Goal: Task Accomplishment & Management: Use online tool/utility

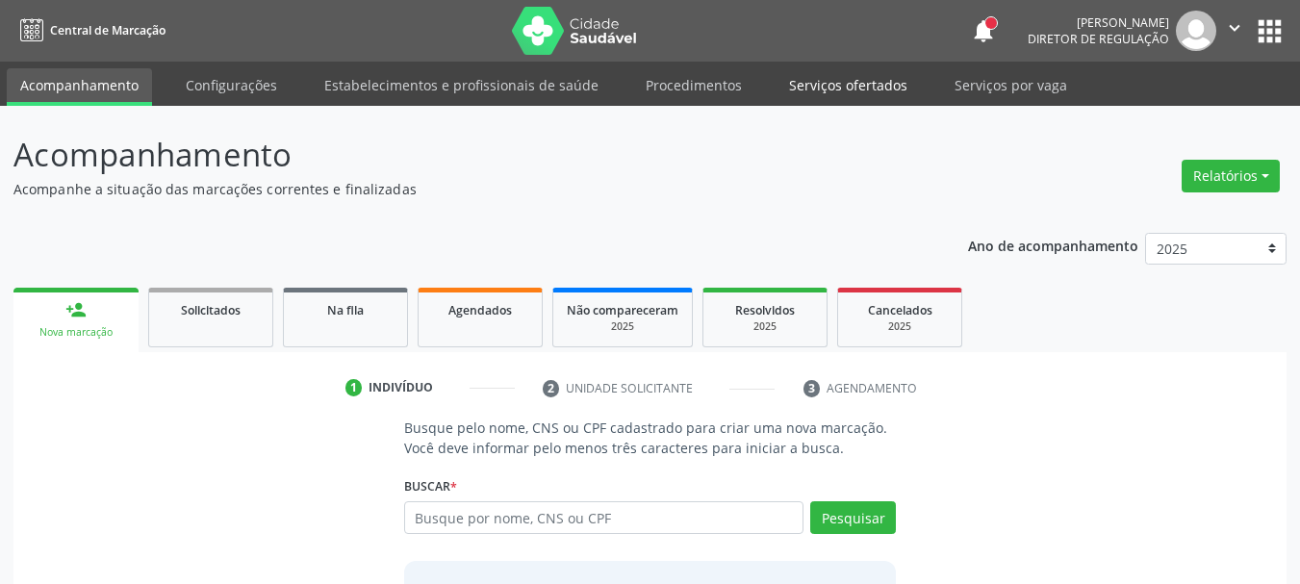
click at [816, 98] on link "Serviços ofertados" at bounding box center [848, 85] width 145 height 34
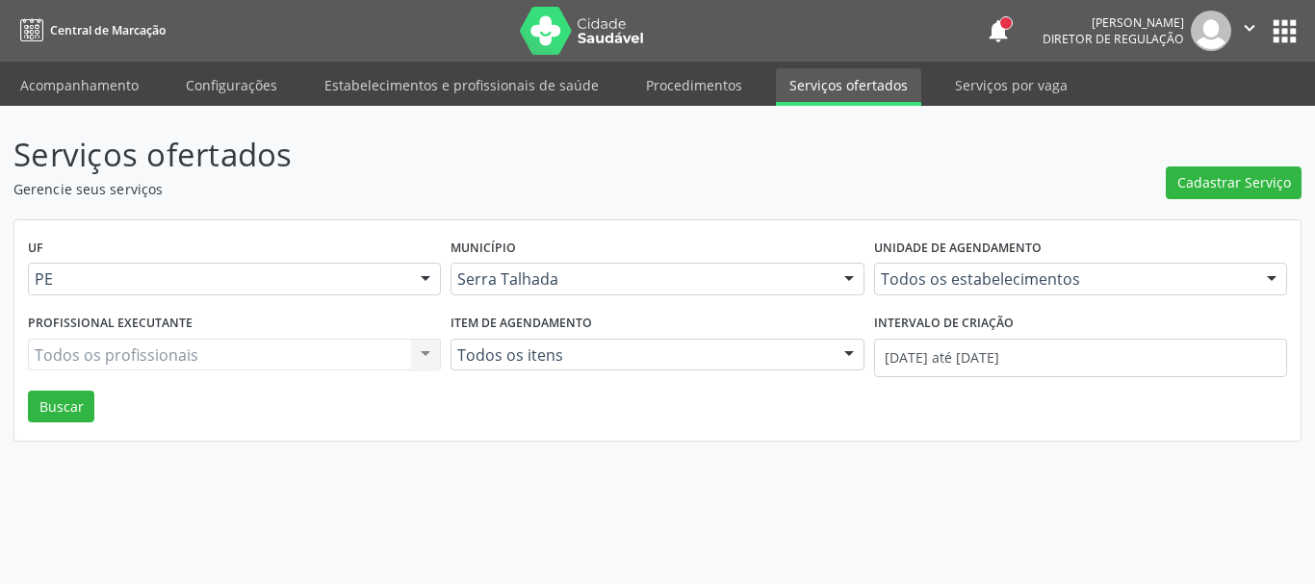
drag, startPoint x: 1115, startPoint y: 298, endPoint x: 1088, endPoint y: 287, distance: 29.3
click at [1103, 294] on div "Unidade de agendamento Todos os estabelecimentos Todos os estabelecimentos 3 Gr…" at bounding box center [1080, 271] width 423 height 75
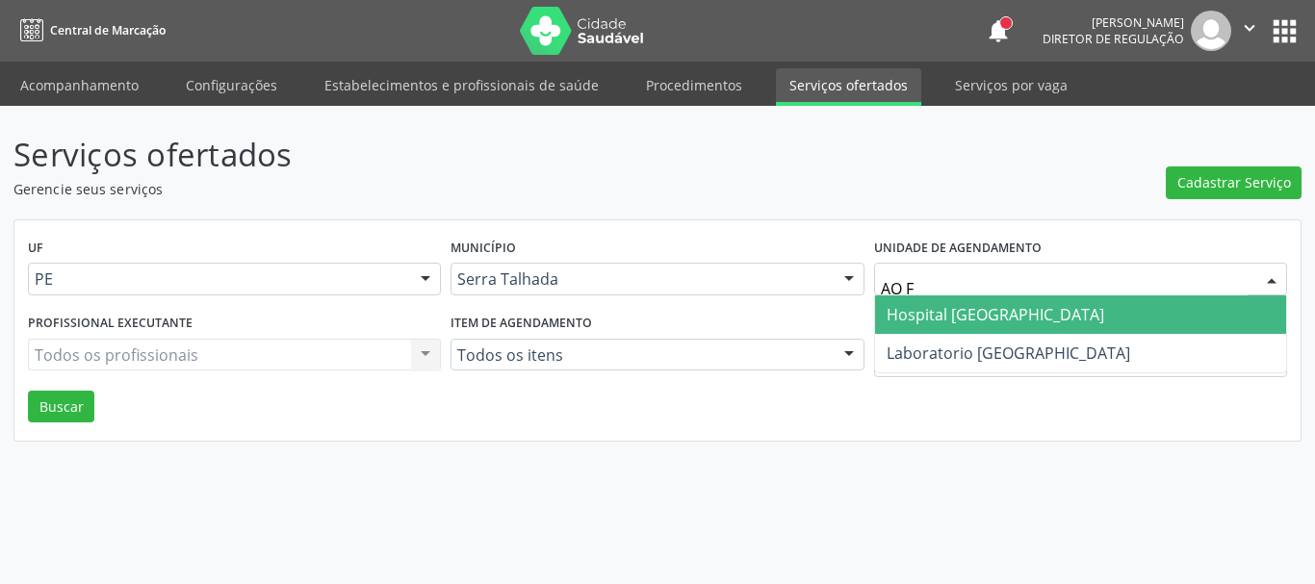
type input "AO FR"
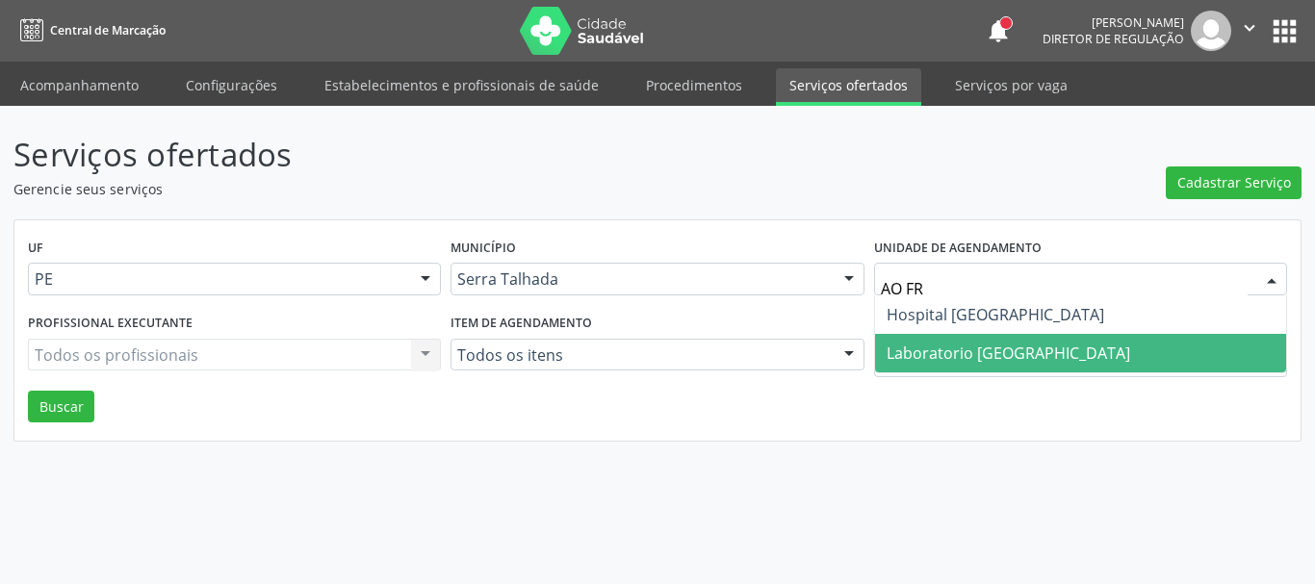
click at [1100, 342] on span "Laboratorio [GEOGRAPHIC_DATA]" at bounding box center [1080, 353] width 411 height 38
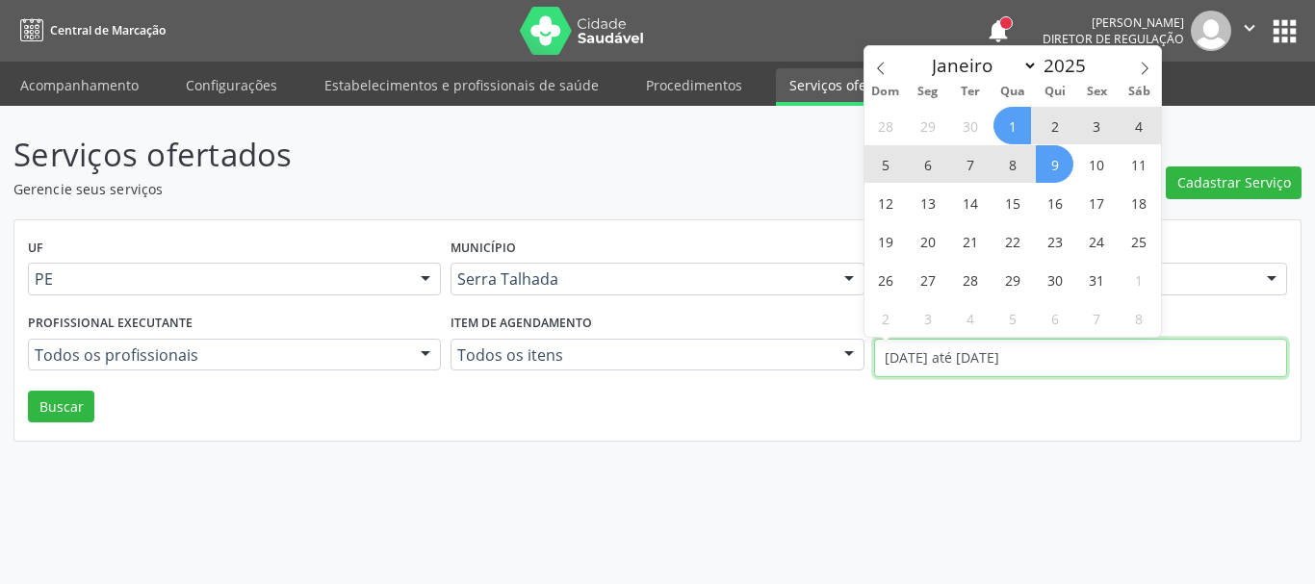
click at [1031, 367] on input "[DATE] até [DATE]" at bounding box center [1080, 358] width 413 height 38
click at [871, 69] on span at bounding box center [880, 62] width 33 height 33
select select "8"
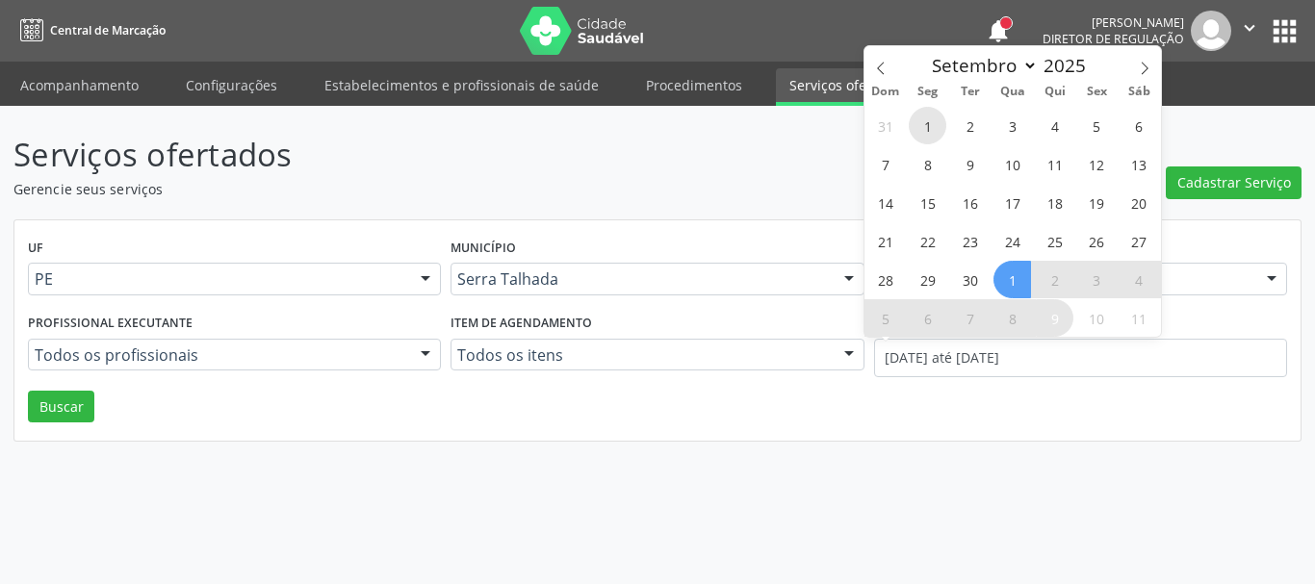
click at [937, 120] on span "1" at bounding box center [928, 126] width 38 height 38
type input "[DATE]"
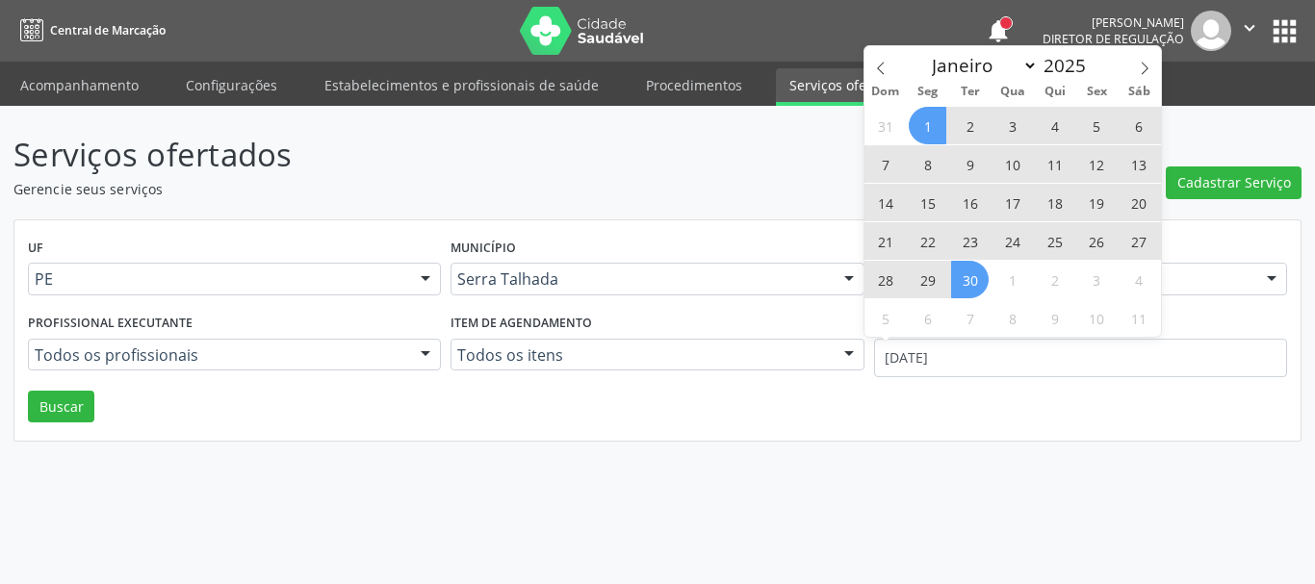
click at [976, 277] on span "30" at bounding box center [970, 280] width 38 height 38
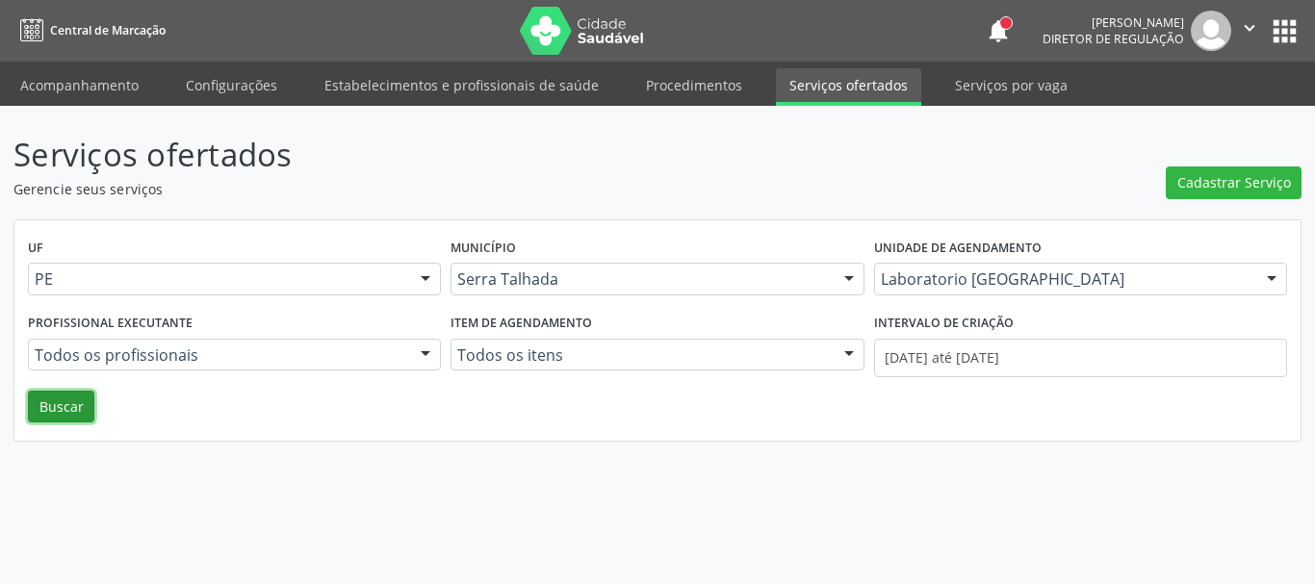
click at [75, 409] on button "Buscar" at bounding box center [61, 407] width 66 height 33
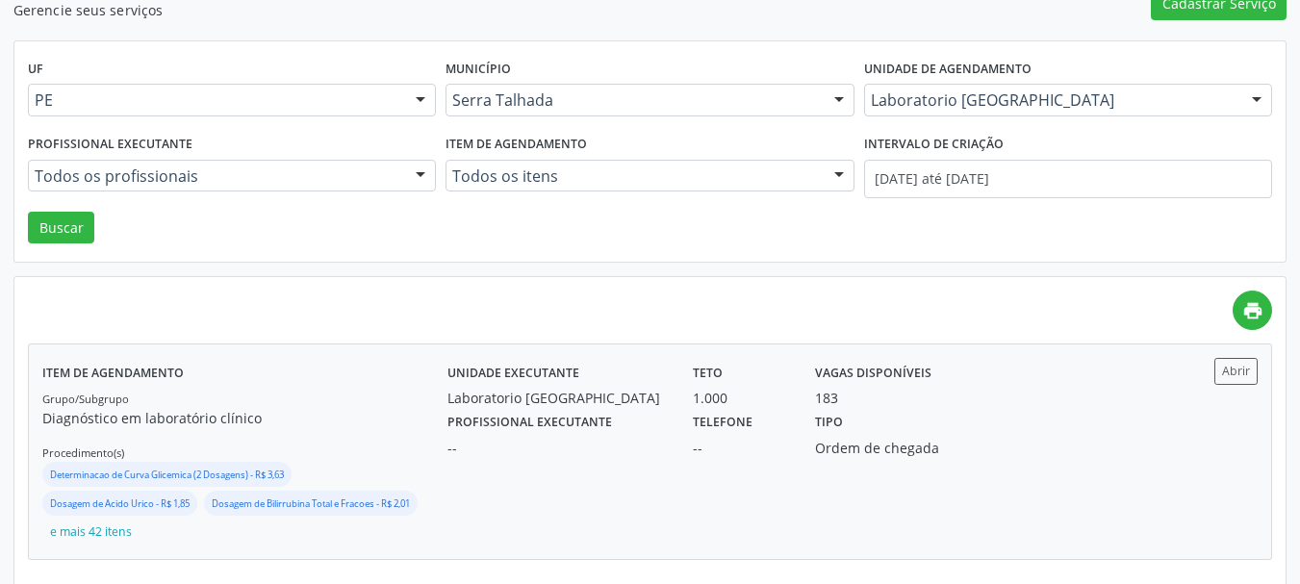
scroll to position [196, 0]
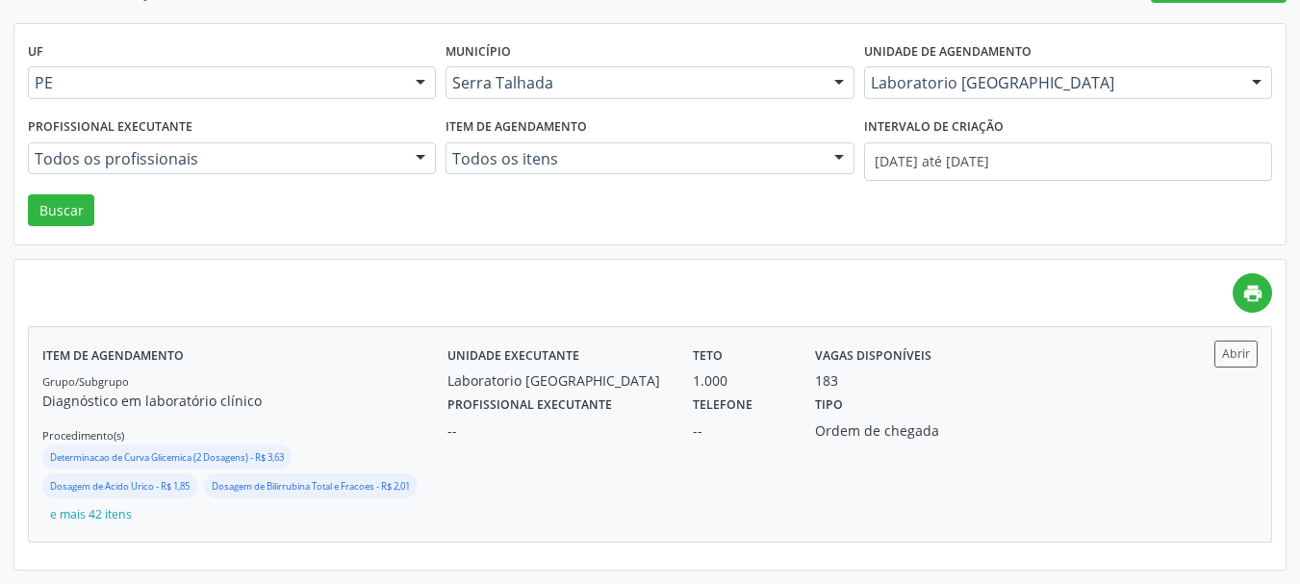
click at [846, 449] on div "Unidade executante Laboratorio [GEOGRAPHIC_DATA] Teto 1.000 Vagas disponíveis 1…" at bounding box center [802, 434] width 709 height 187
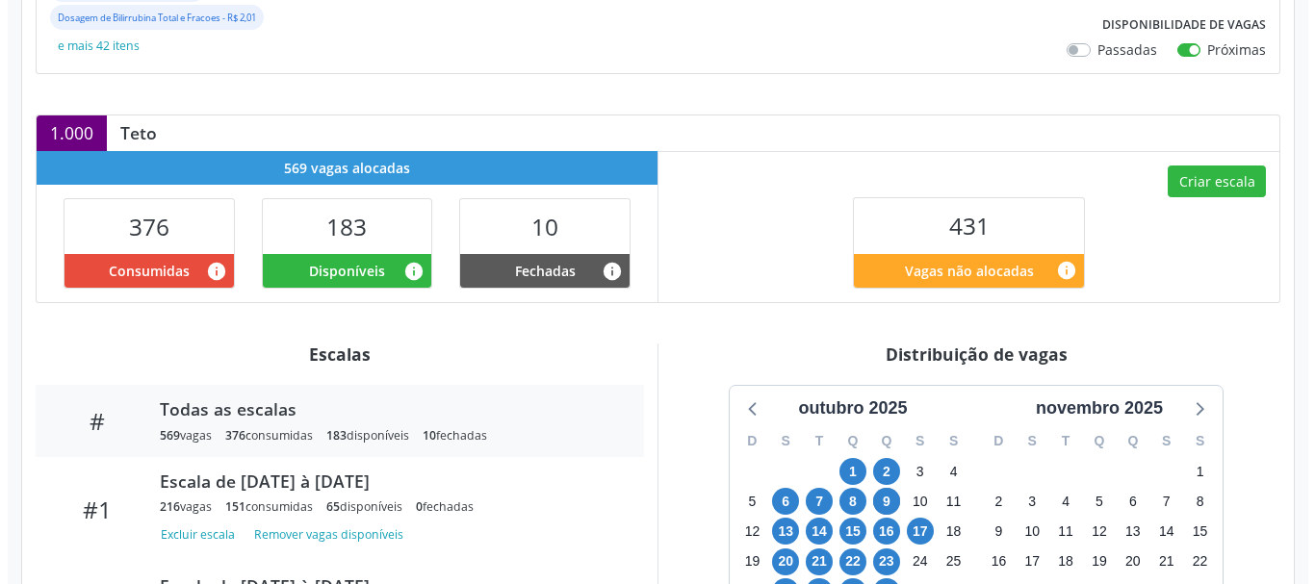
scroll to position [481, 0]
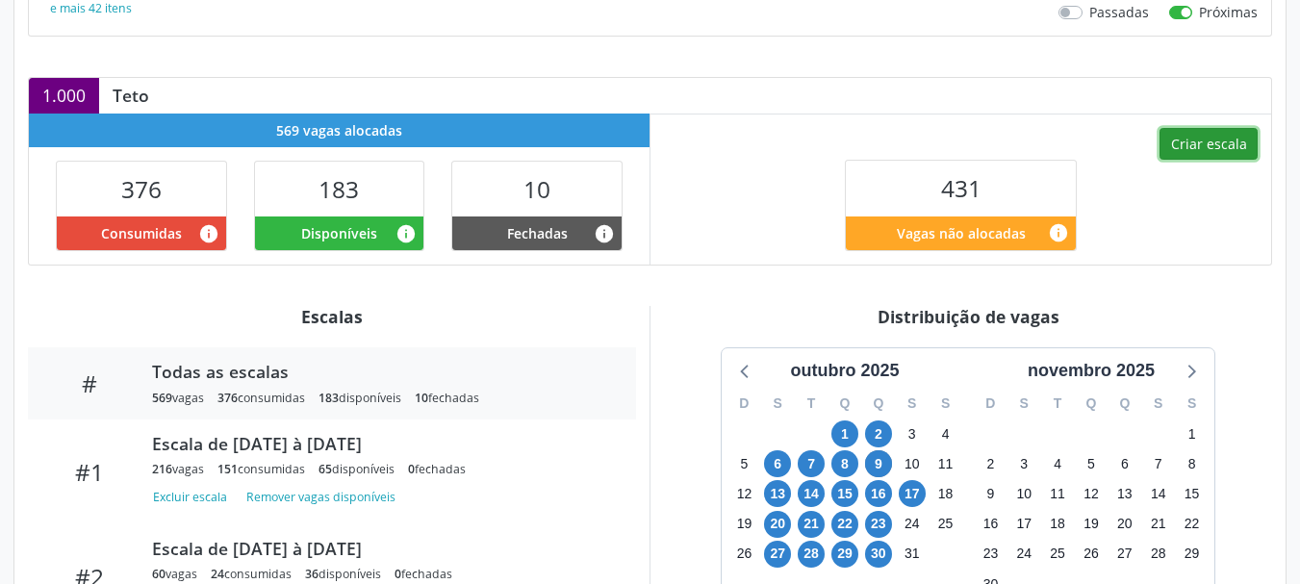
click at [1172, 147] on button "Criar escala" at bounding box center [1209, 144] width 98 height 33
select select "9"
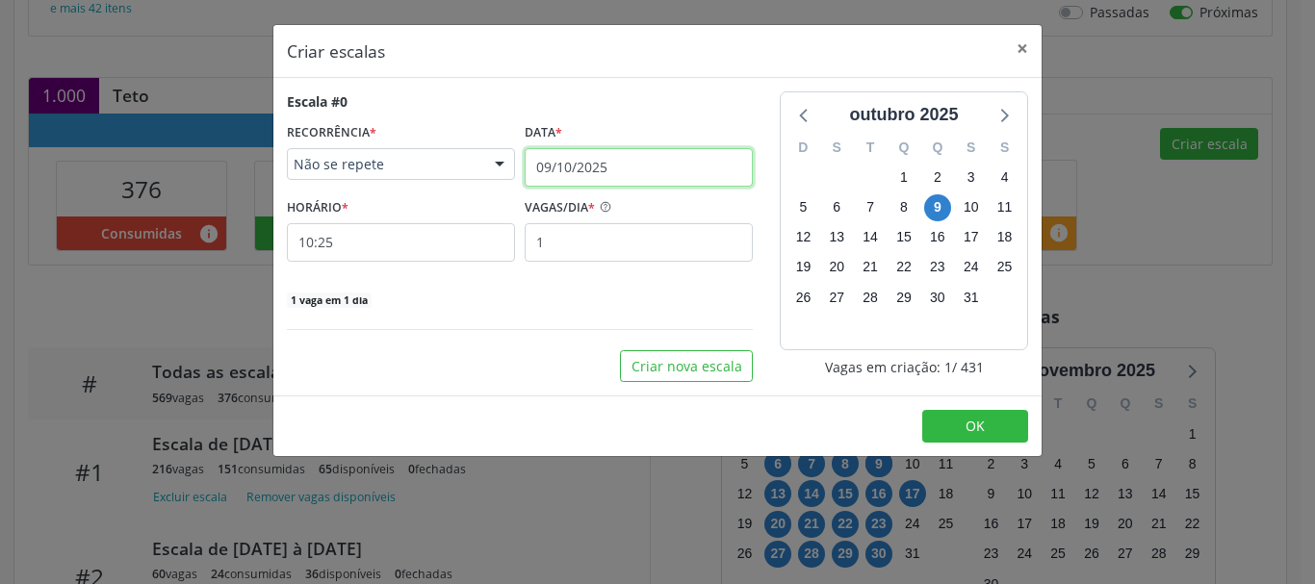
click at [575, 169] on input "09/10/2025" at bounding box center [639, 167] width 228 height 38
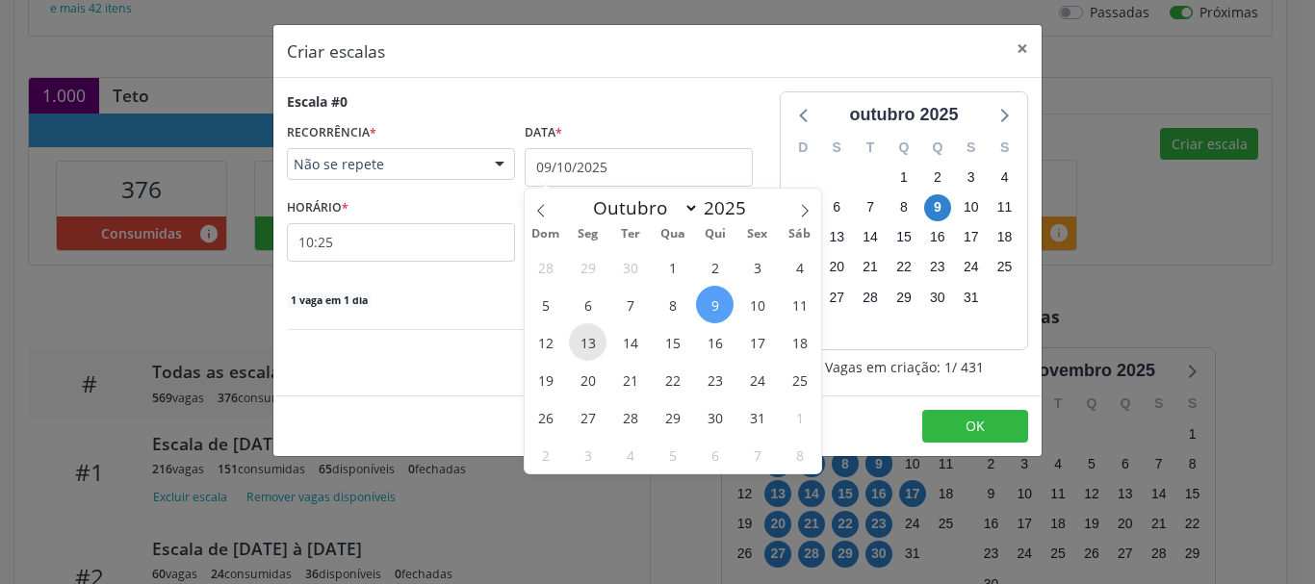
click at [584, 343] on span "13" at bounding box center [588, 342] width 38 height 38
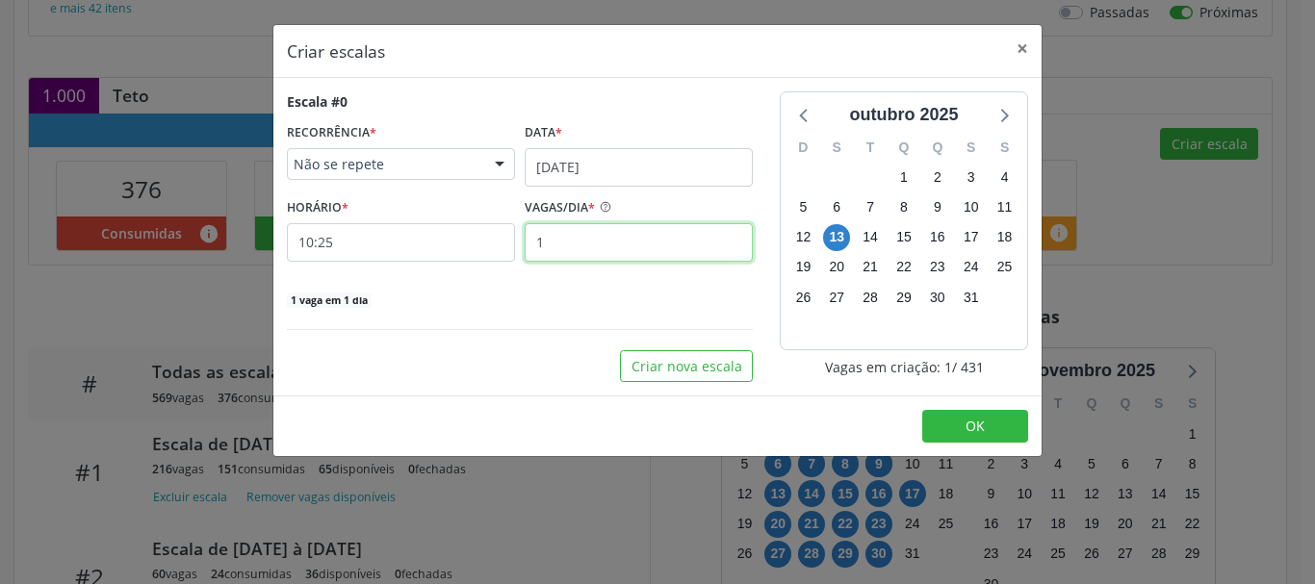
click at [572, 244] on input "1" at bounding box center [639, 242] width 228 height 38
type input "12"
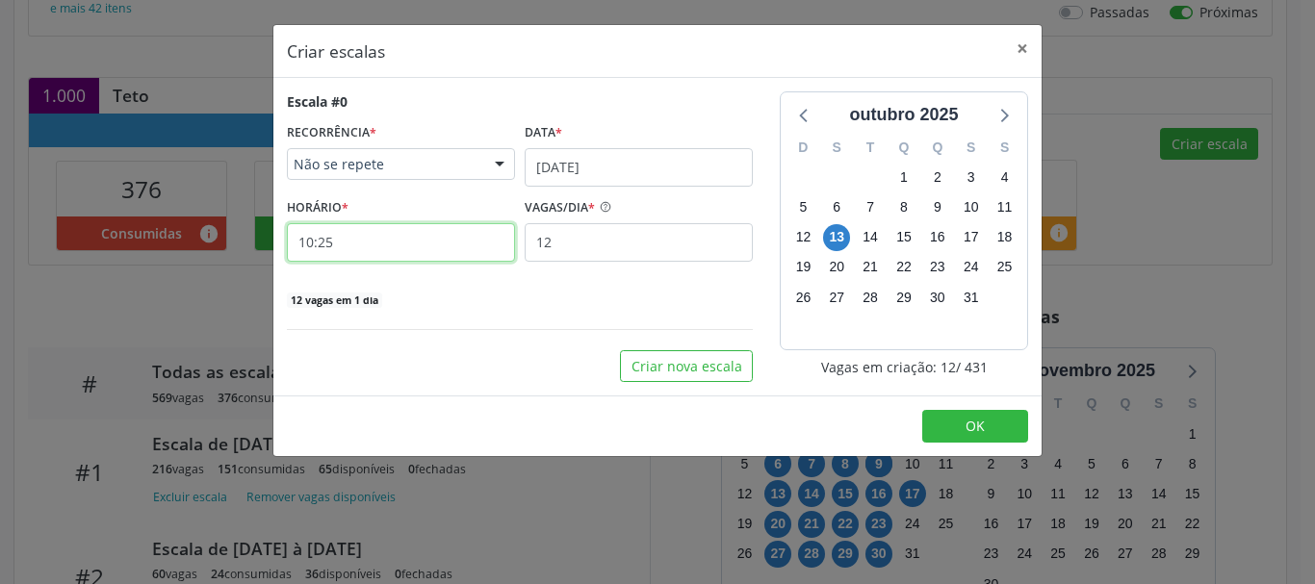
click at [338, 254] on input "10:25" at bounding box center [401, 242] width 228 height 38
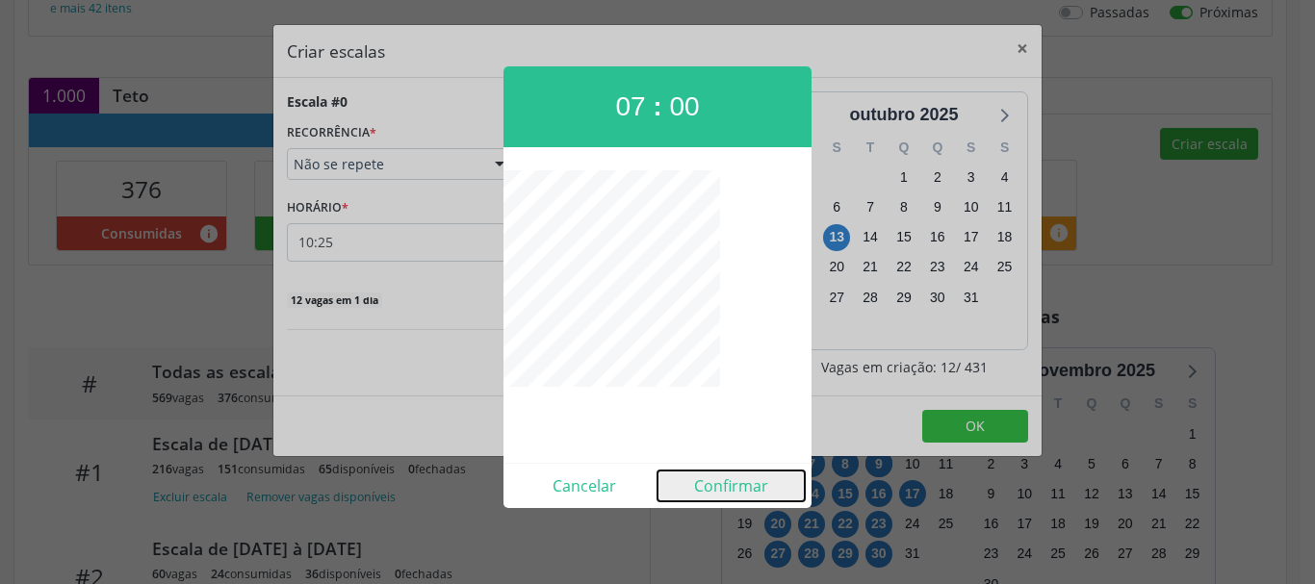
click at [741, 485] on button "Confirmar" at bounding box center [730, 486] width 147 height 31
type input "07:00"
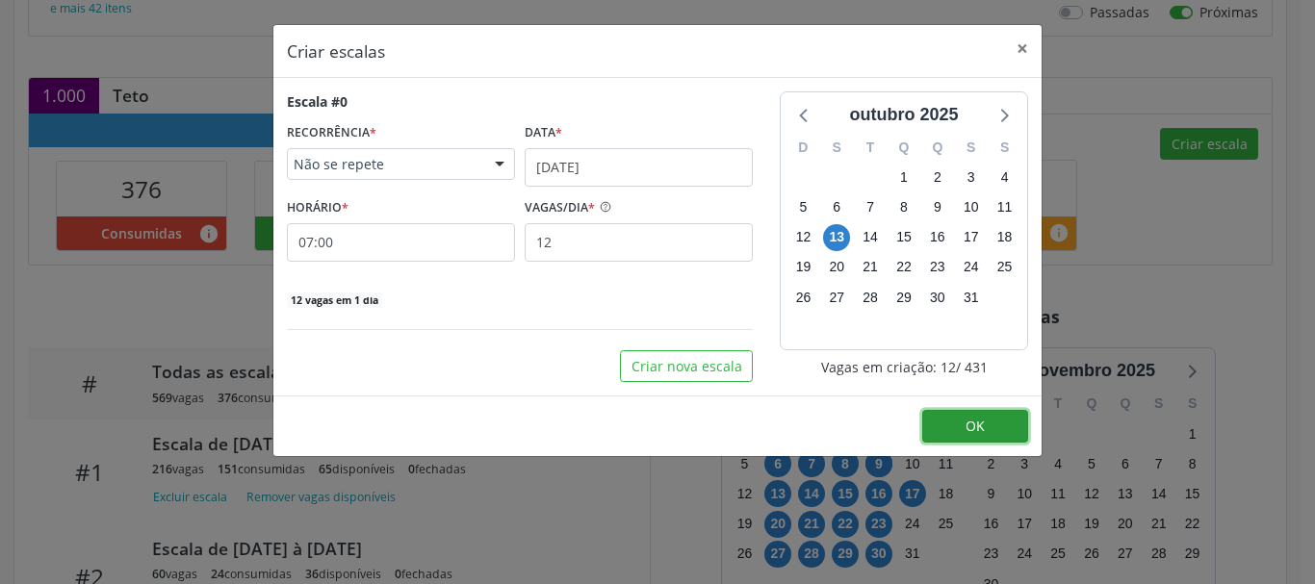
click at [948, 423] on button "OK" at bounding box center [975, 426] width 106 height 33
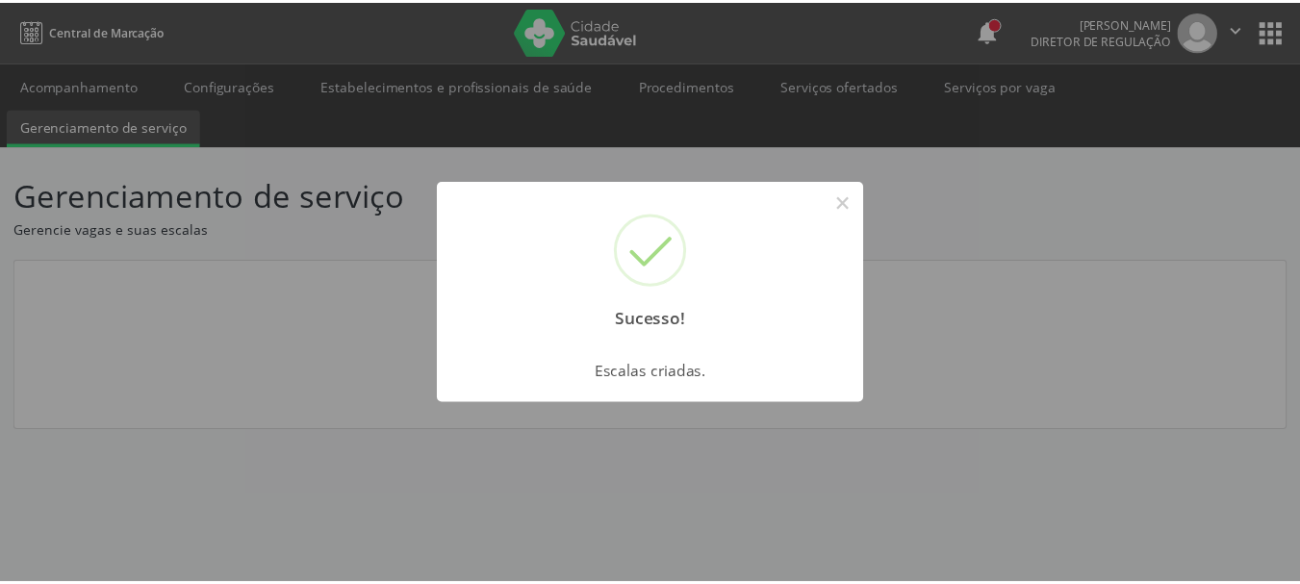
scroll to position [0, 0]
